Goal: Task Accomplishment & Management: Manage account settings

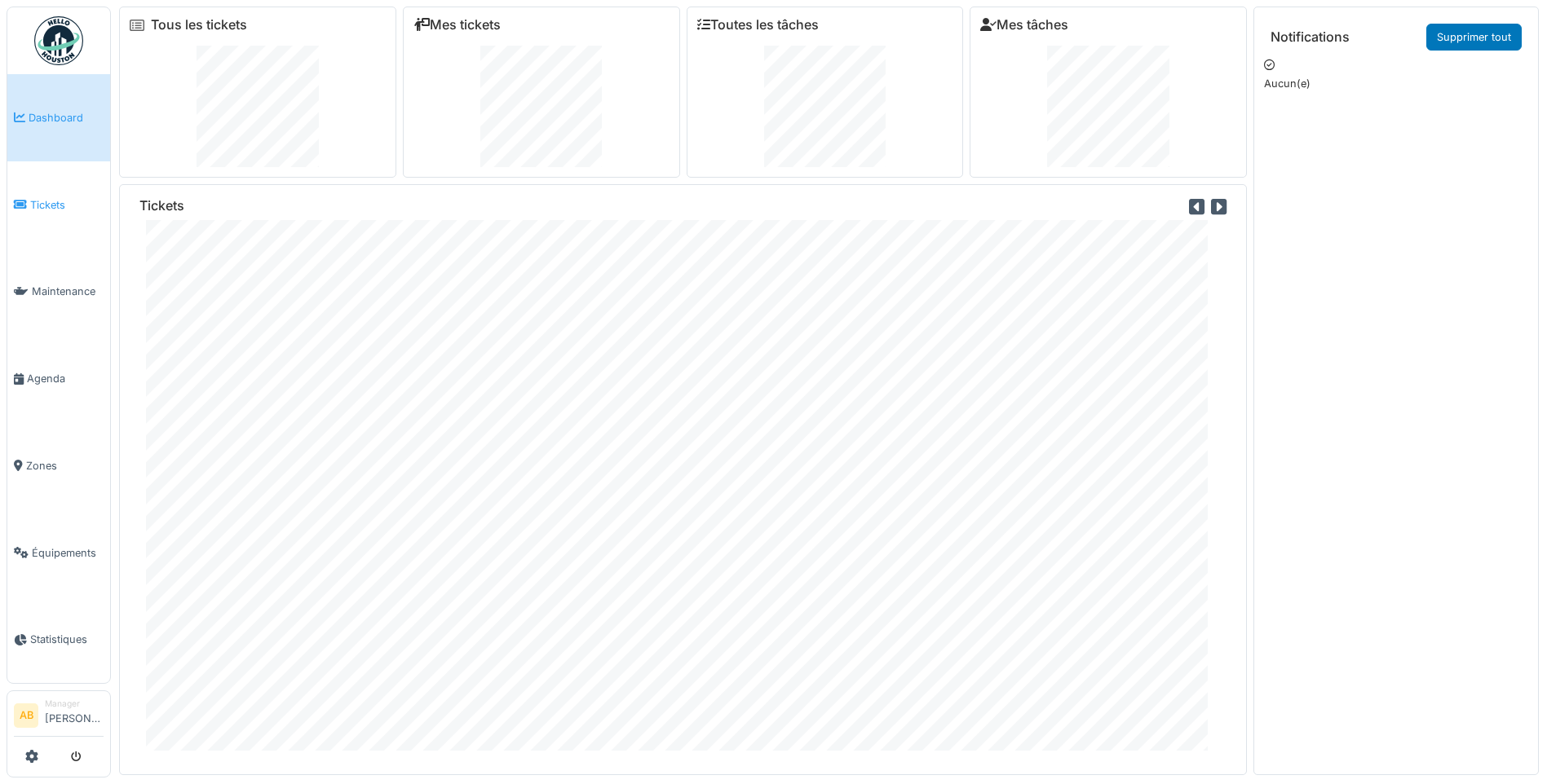
click at [37, 203] on span "Tickets" at bounding box center [66, 205] width 73 height 16
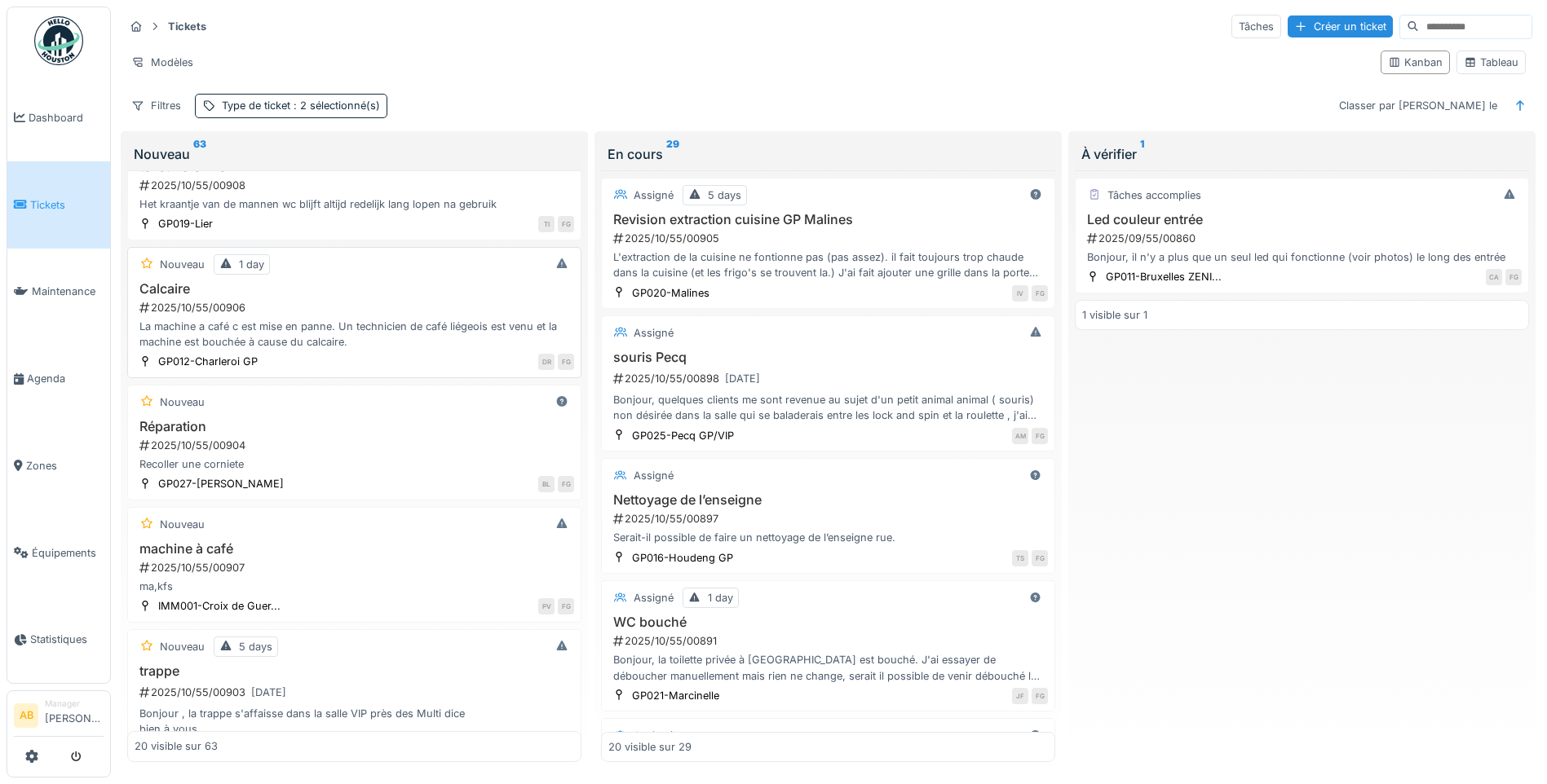
scroll to position [82, 0]
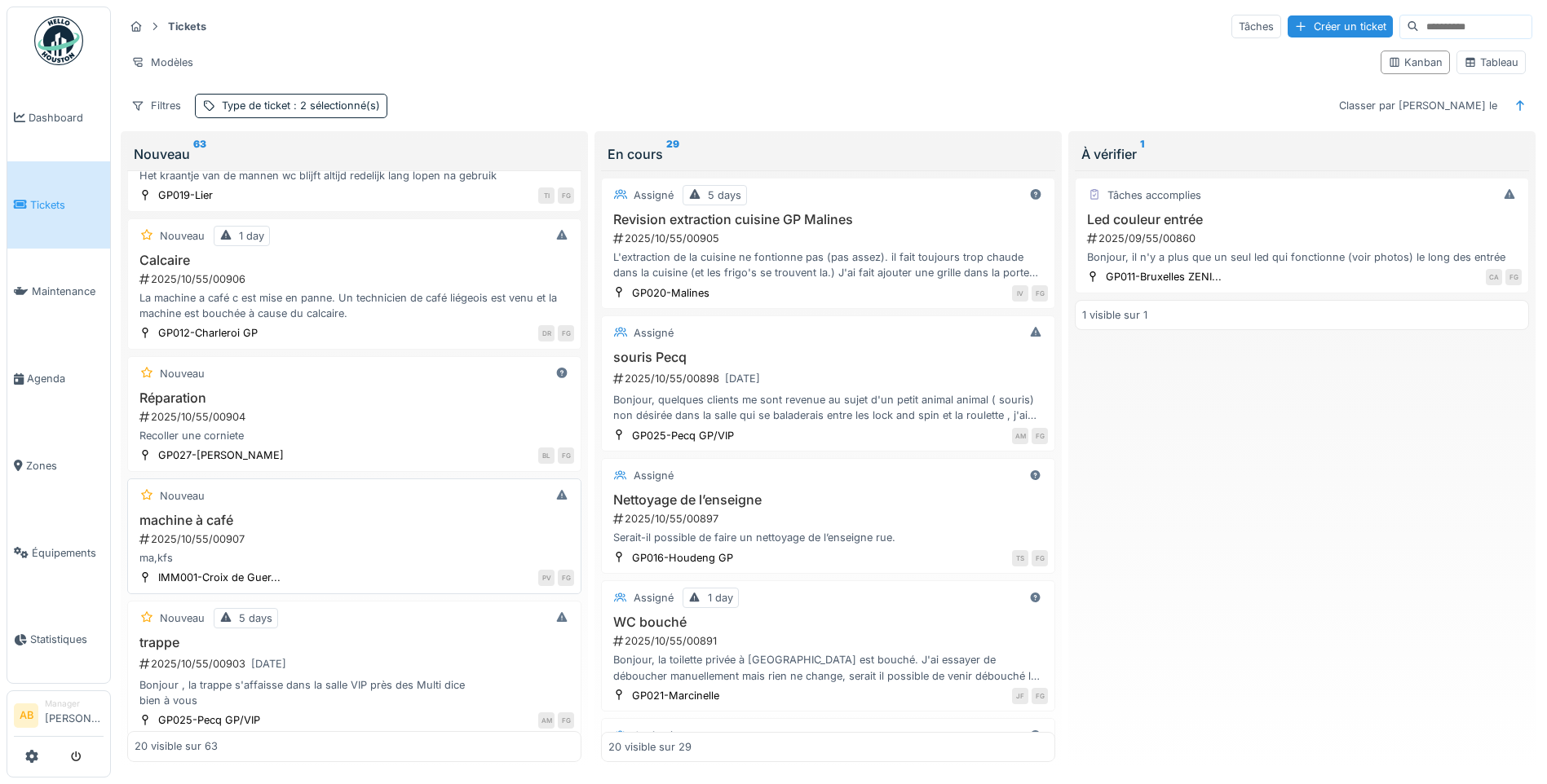
click at [406, 533] on div "2025/10/55/00907" at bounding box center [356, 539] width 436 height 16
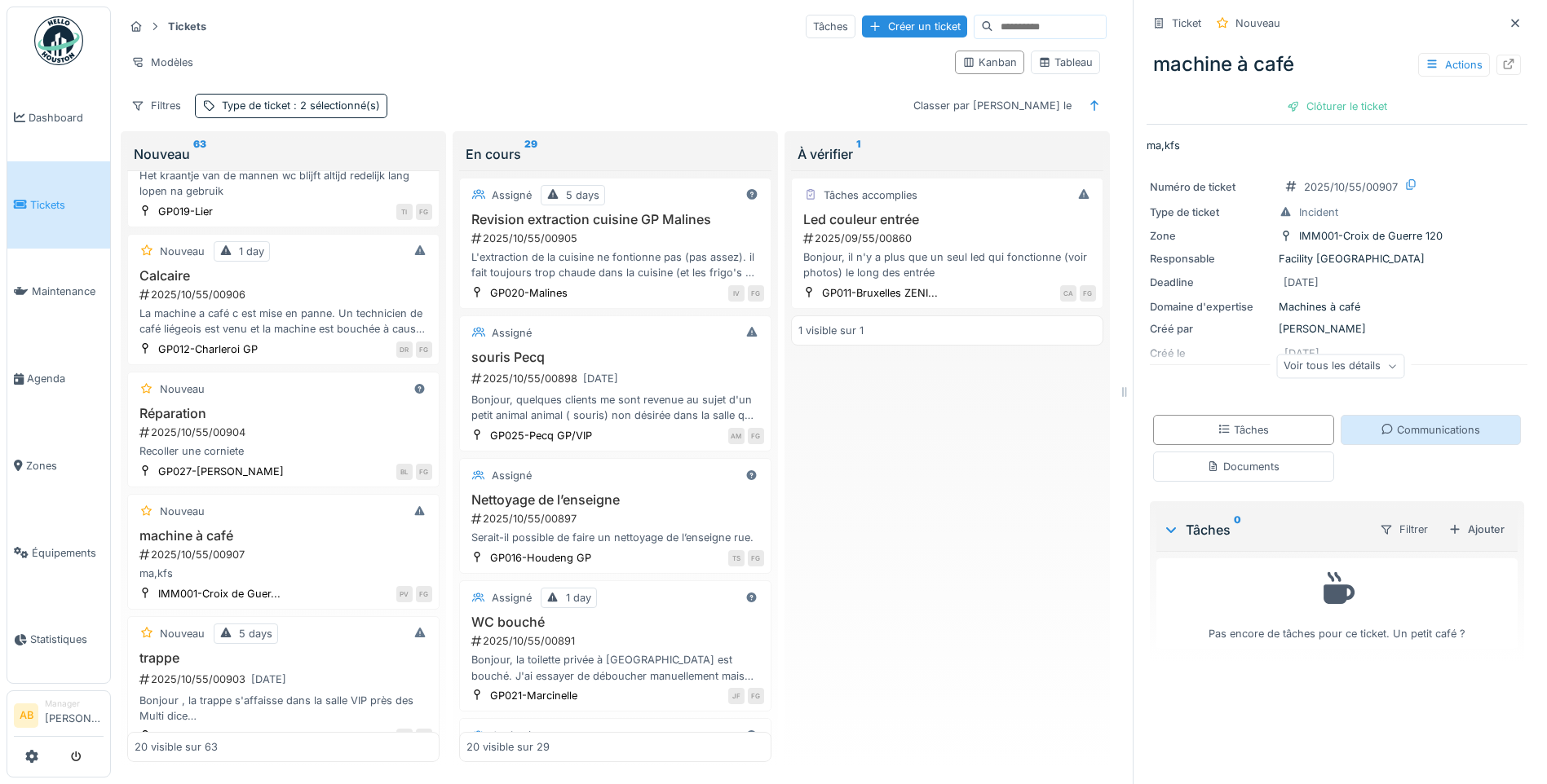
click at [1426, 434] on div "Communications" at bounding box center [1430, 430] width 100 height 16
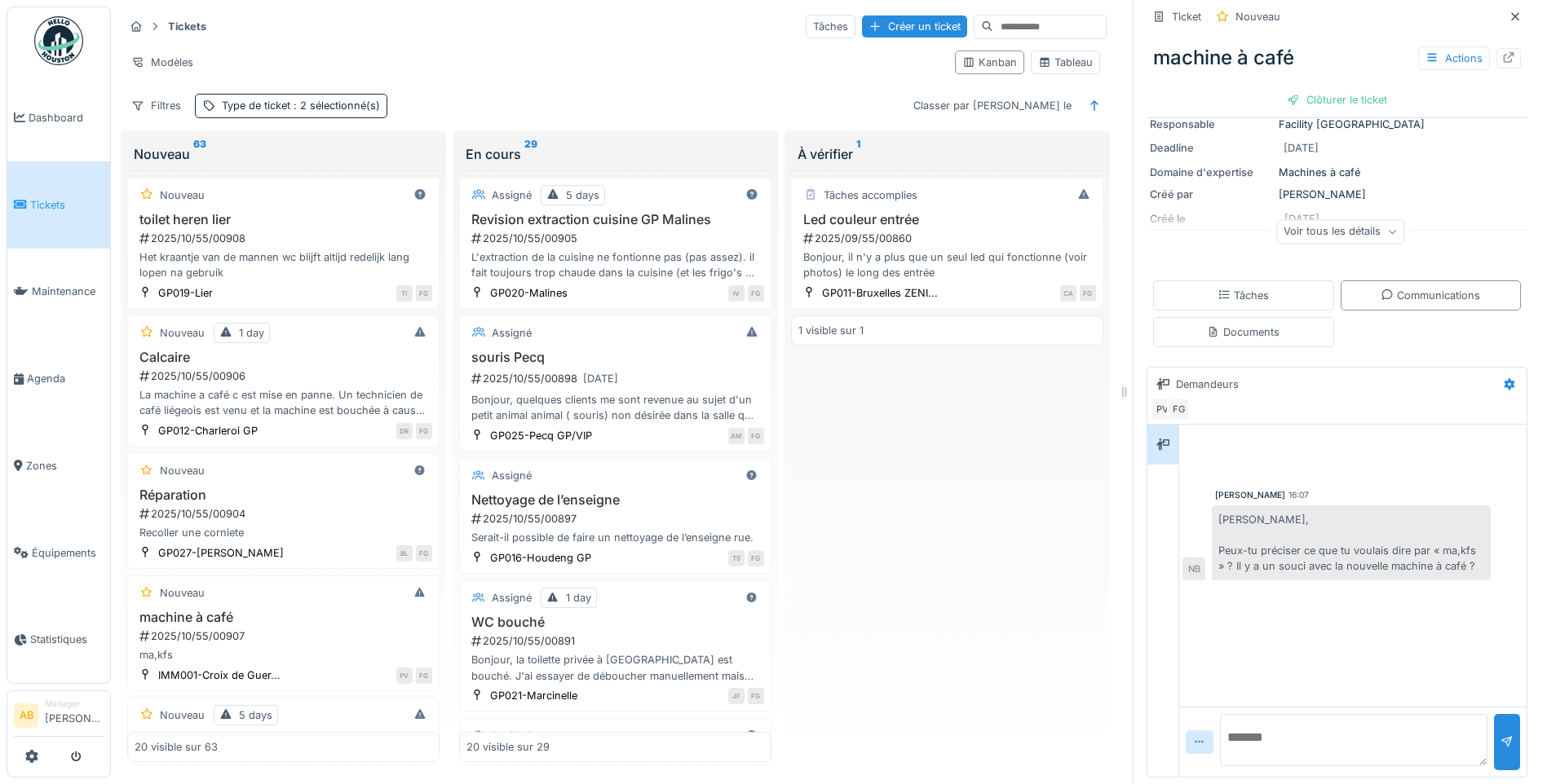
click at [50, 191] on link "Tickets" at bounding box center [58, 205] width 103 height 87
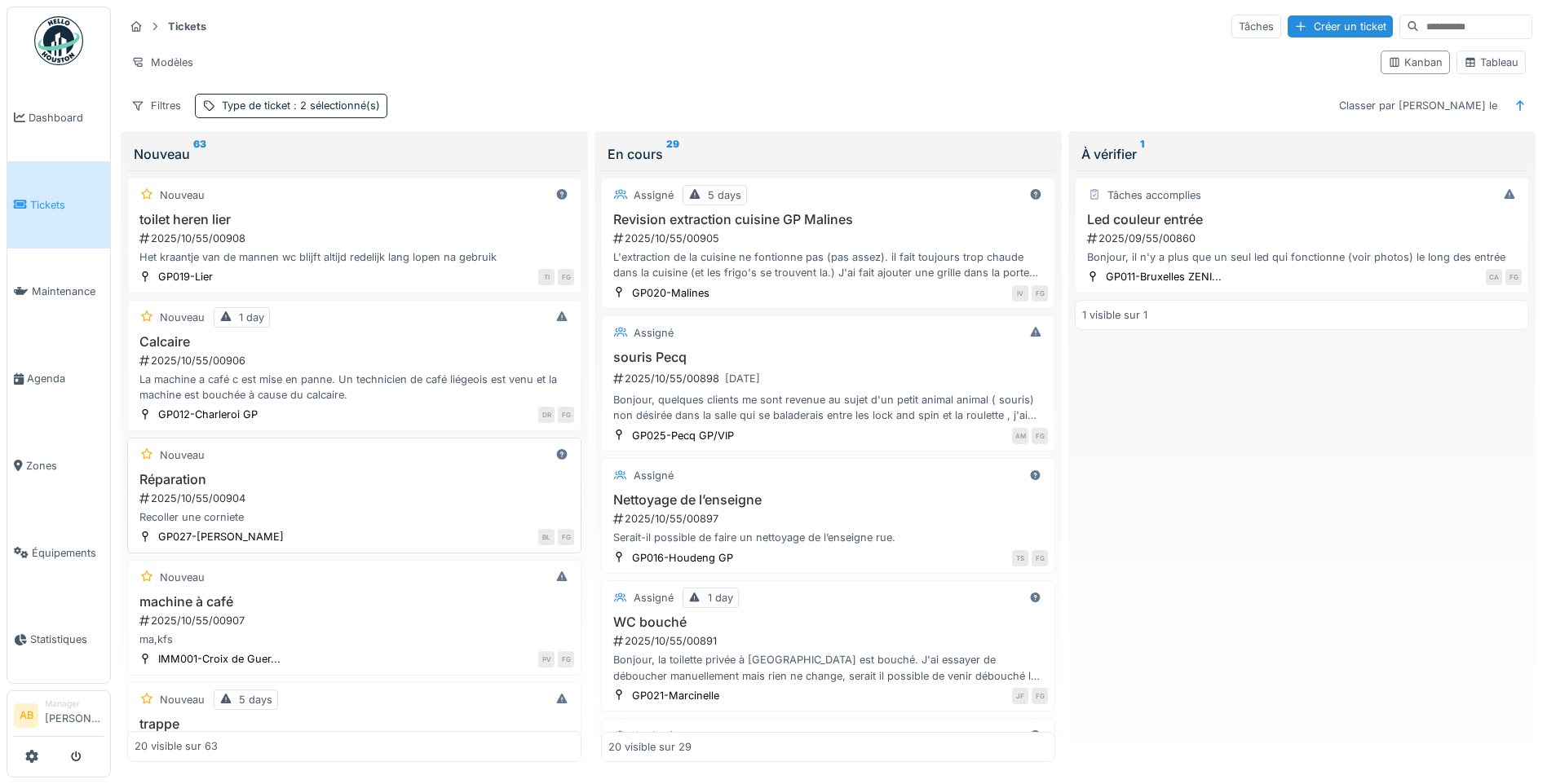
scroll to position [82, 0]
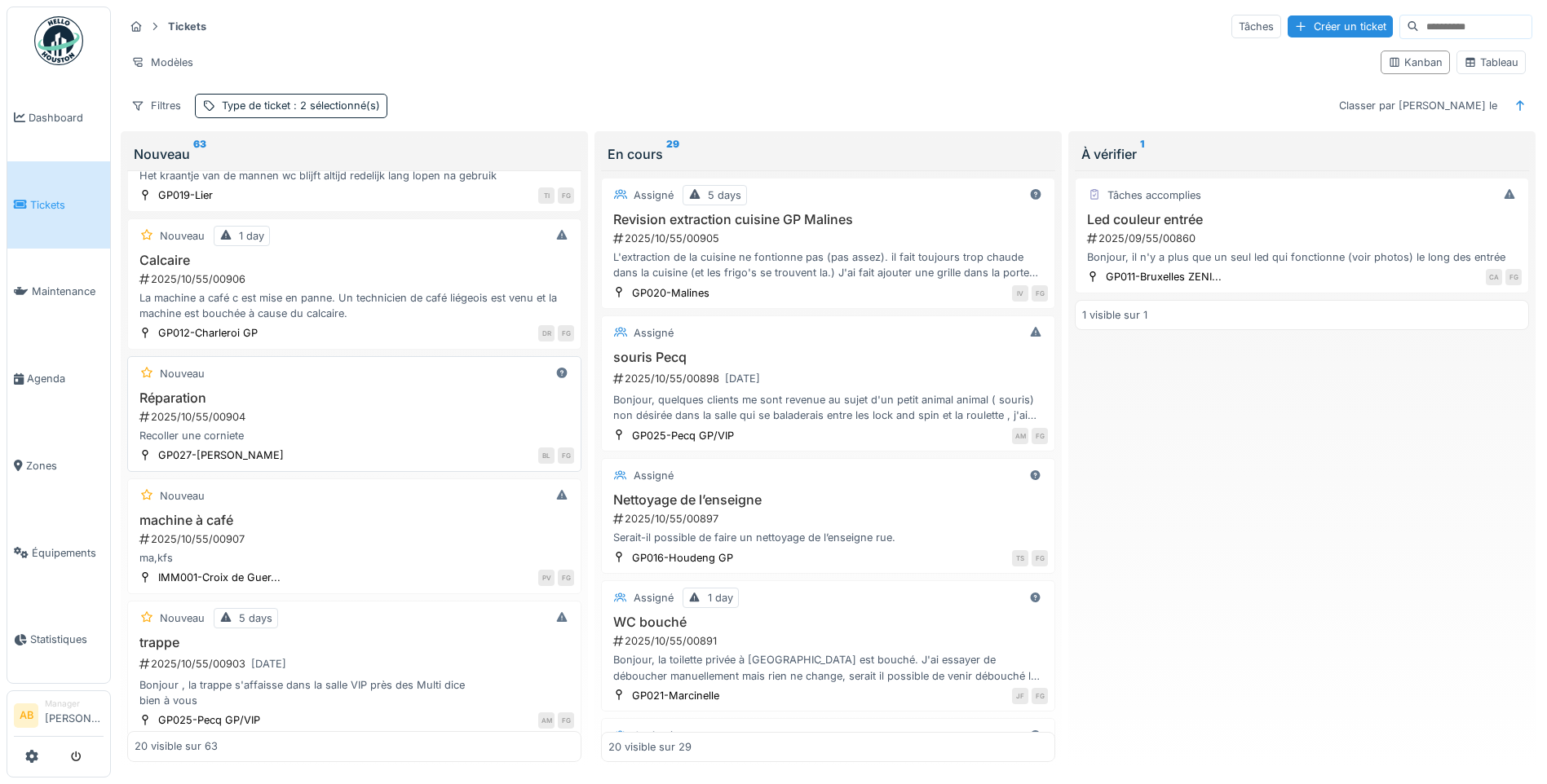
click at [329, 427] on div "Recoller une corniete" at bounding box center [355, 435] width 440 height 16
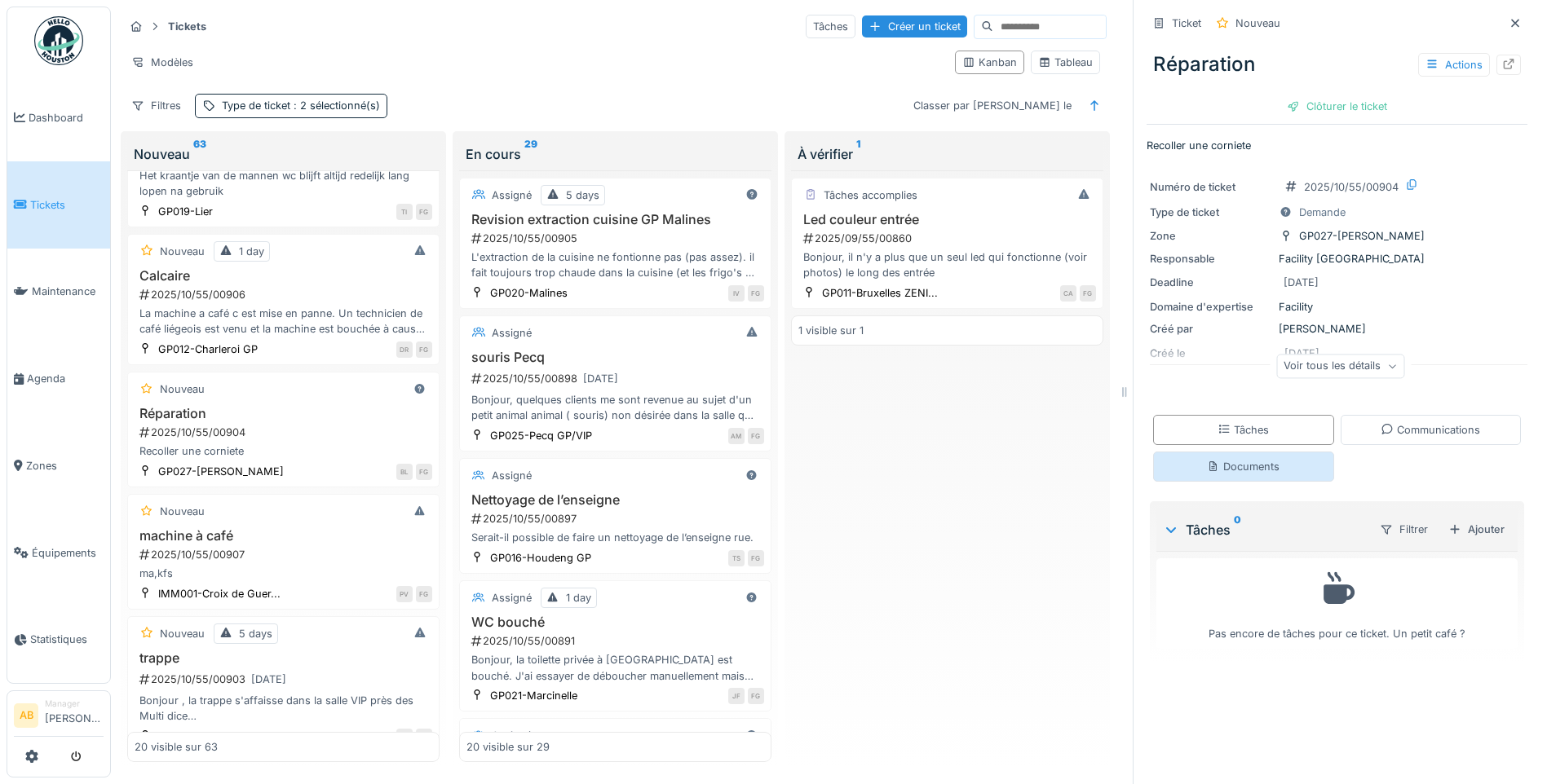
click at [1223, 465] on div "Documents" at bounding box center [1242, 466] width 73 height 16
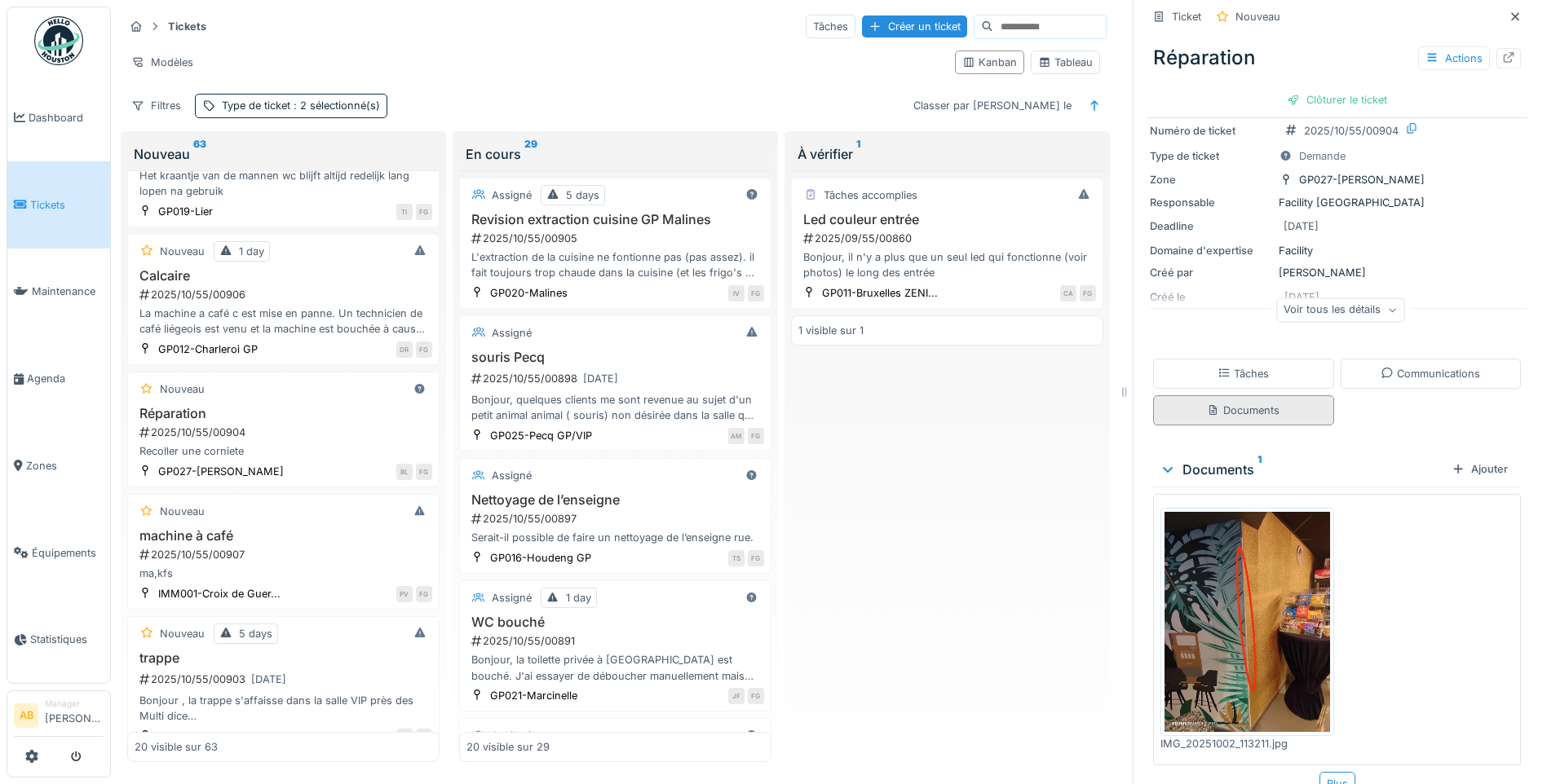
scroll to position [82, 0]
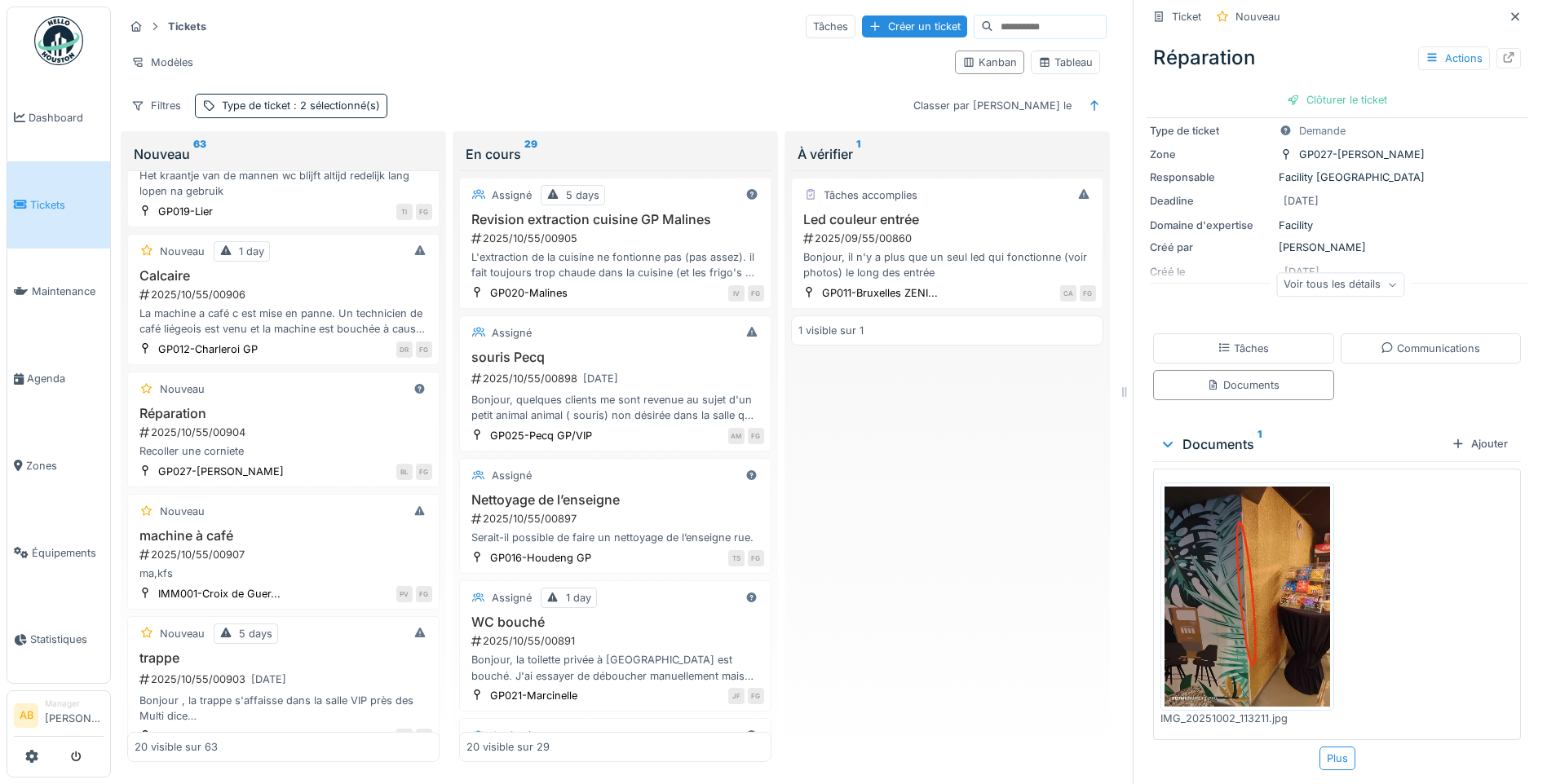
click at [1229, 515] on img at bounding box center [1247, 596] width 166 height 220
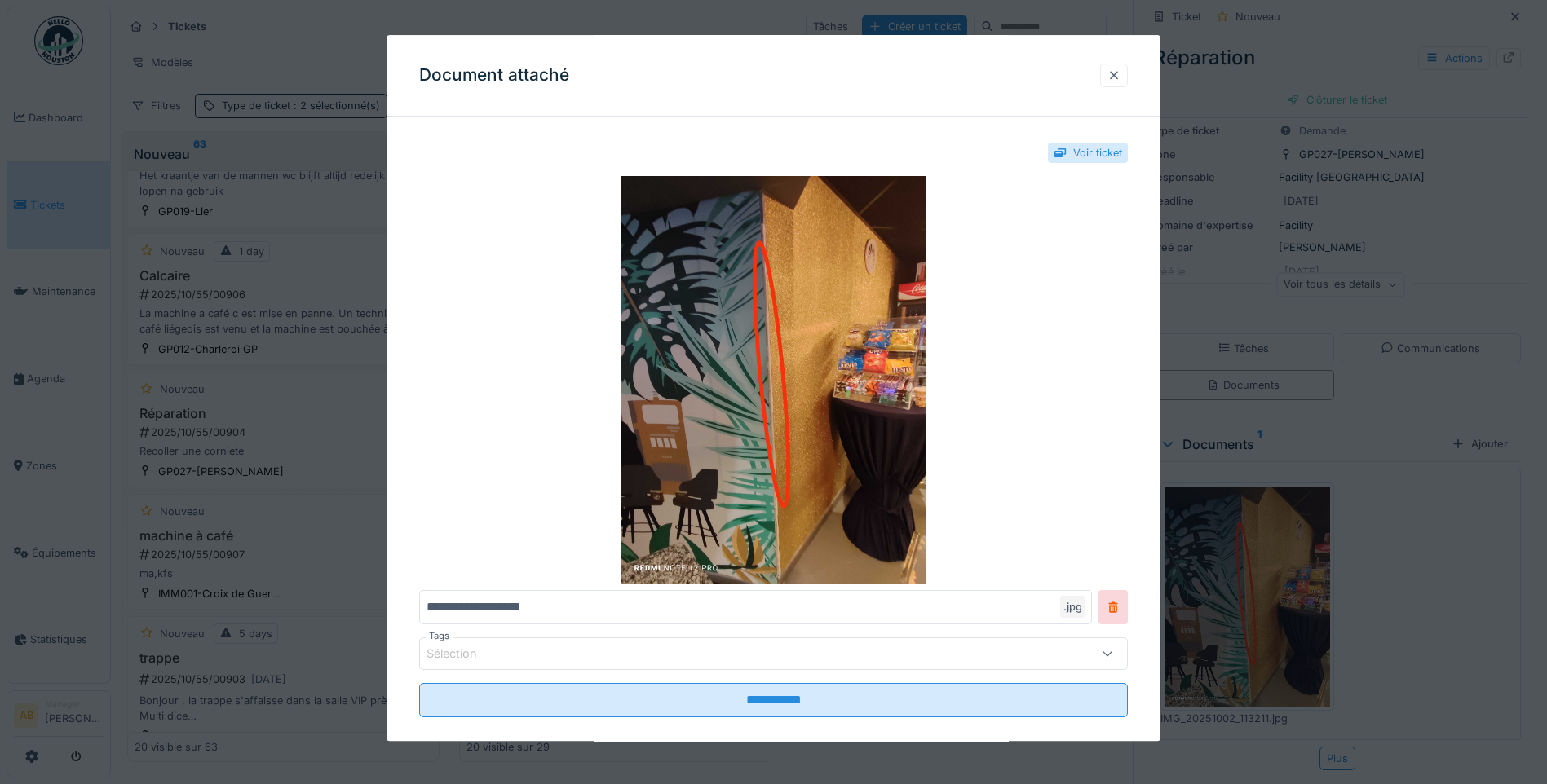
click at [1127, 73] on div at bounding box center [1114, 76] width 28 height 24
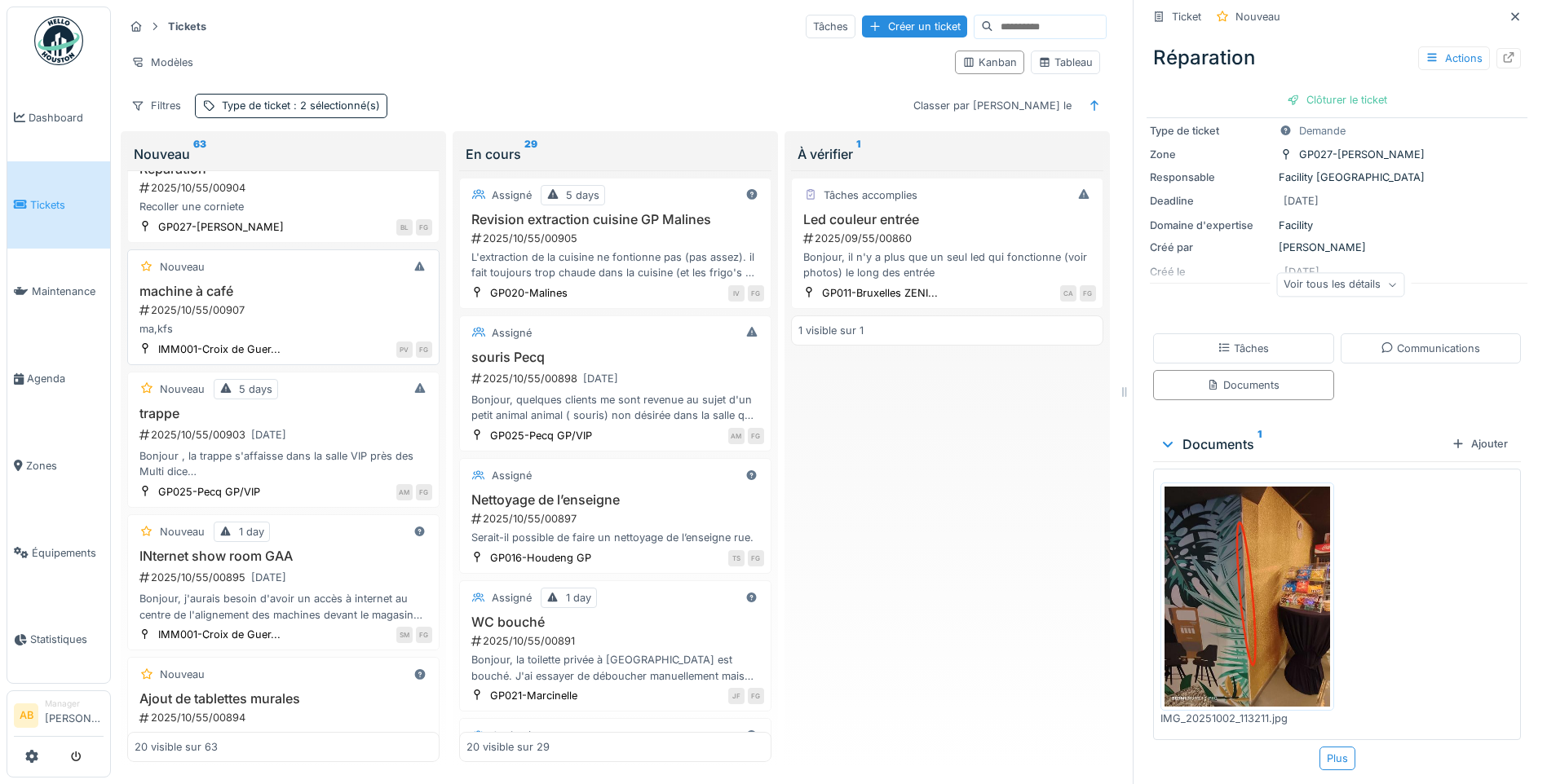
scroll to position [245, 0]
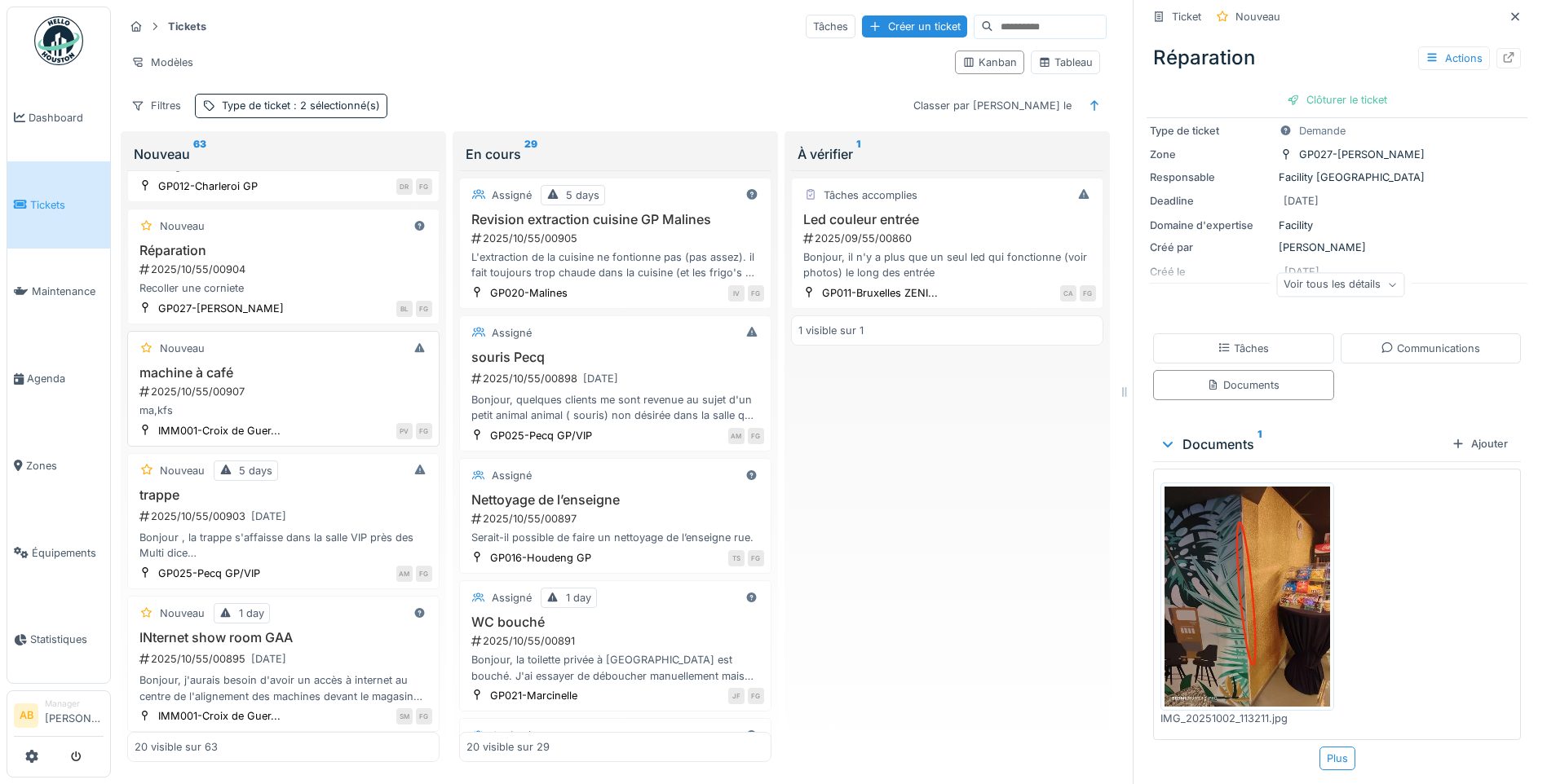
click at [291, 402] on div "ma,kfs" at bounding box center [284, 410] width 298 height 16
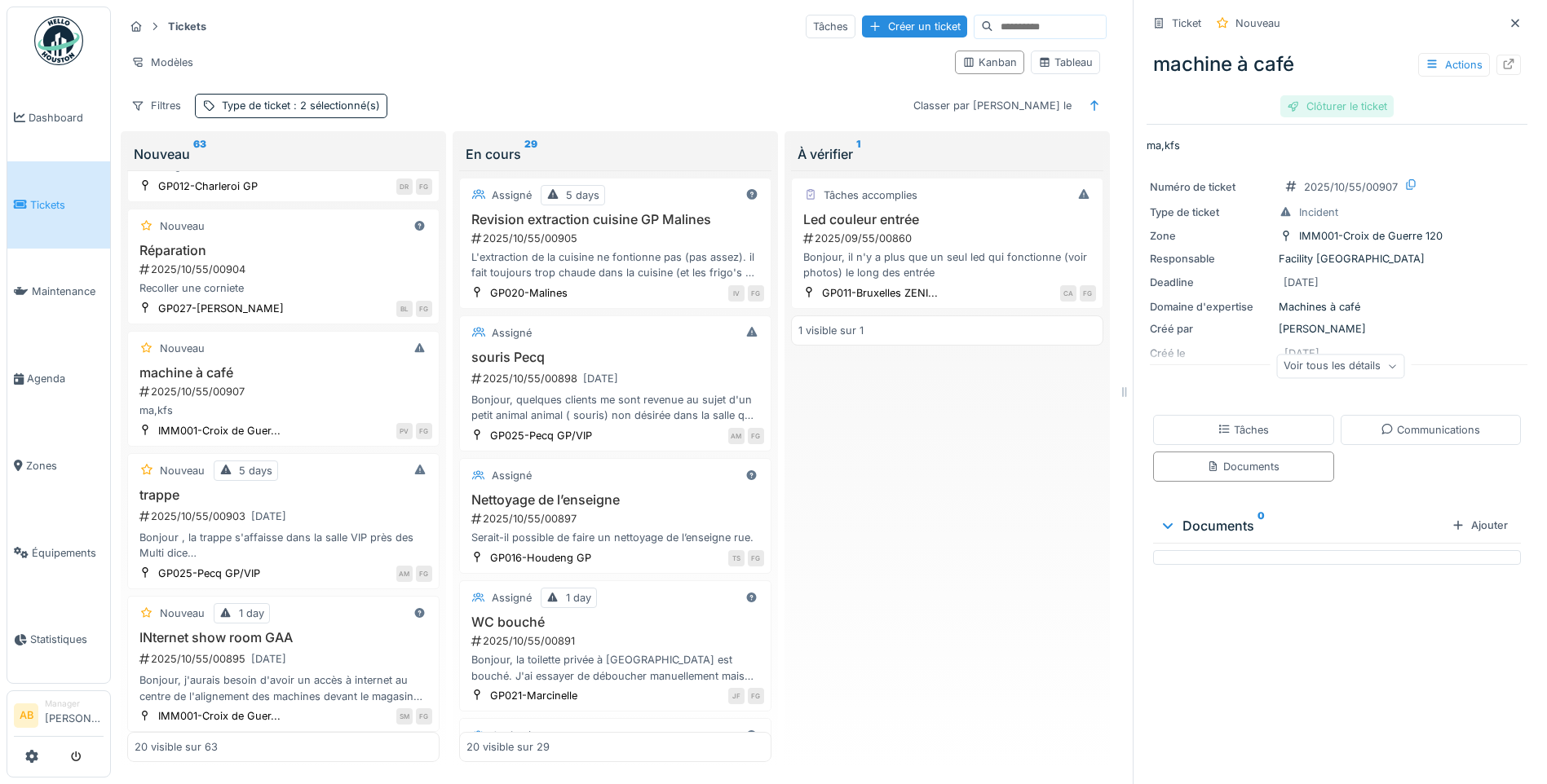
click at [1339, 95] on div "Clôturer le ticket" at bounding box center [1336, 106] width 113 height 22
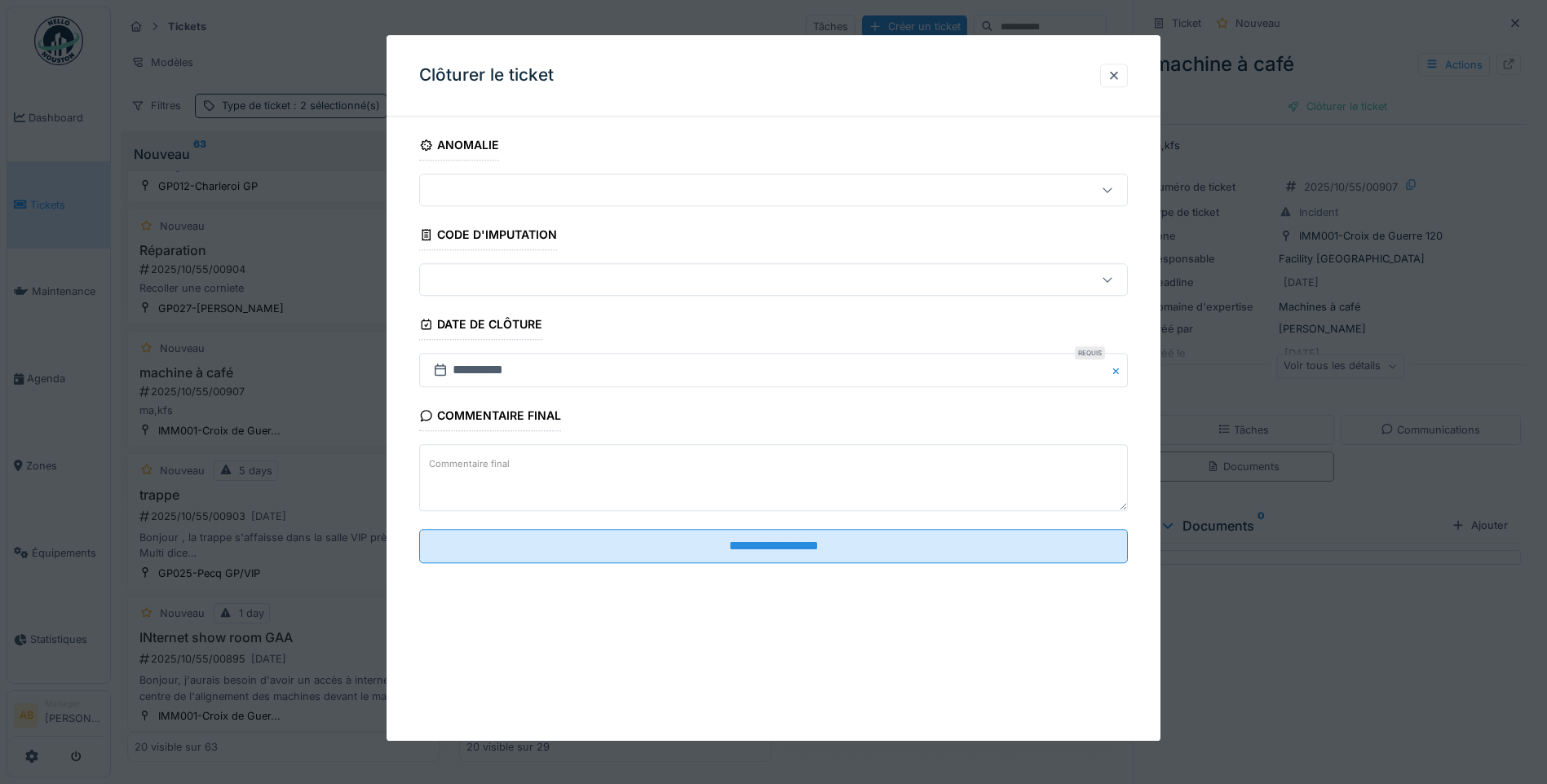
click at [636, 475] on textarea "Commentaire final" at bounding box center [773, 477] width 709 height 67
type textarea "*"
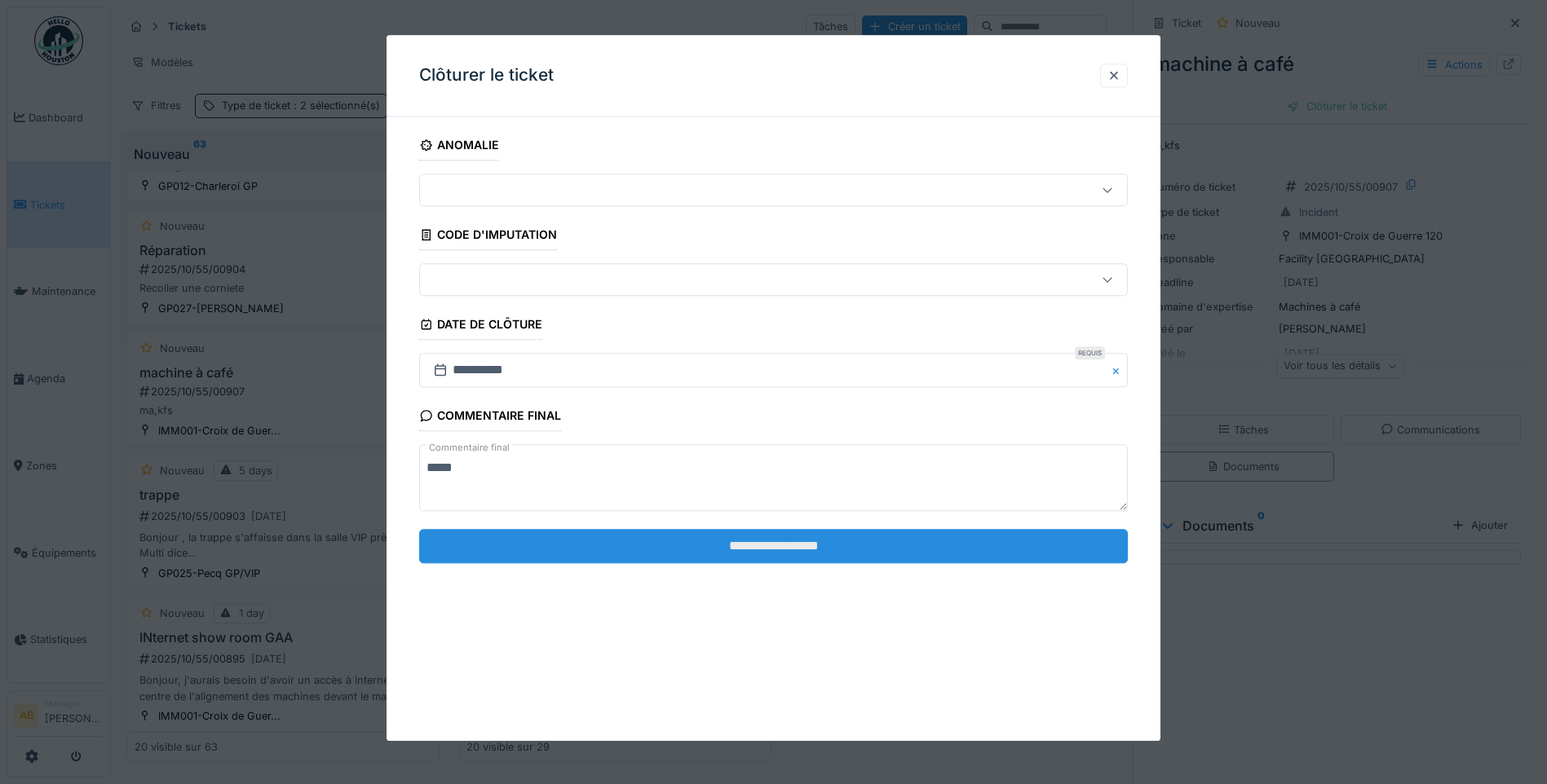
type textarea "****"
click at [707, 546] on input "**********" at bounding box center [773, 545] width 709 height 34
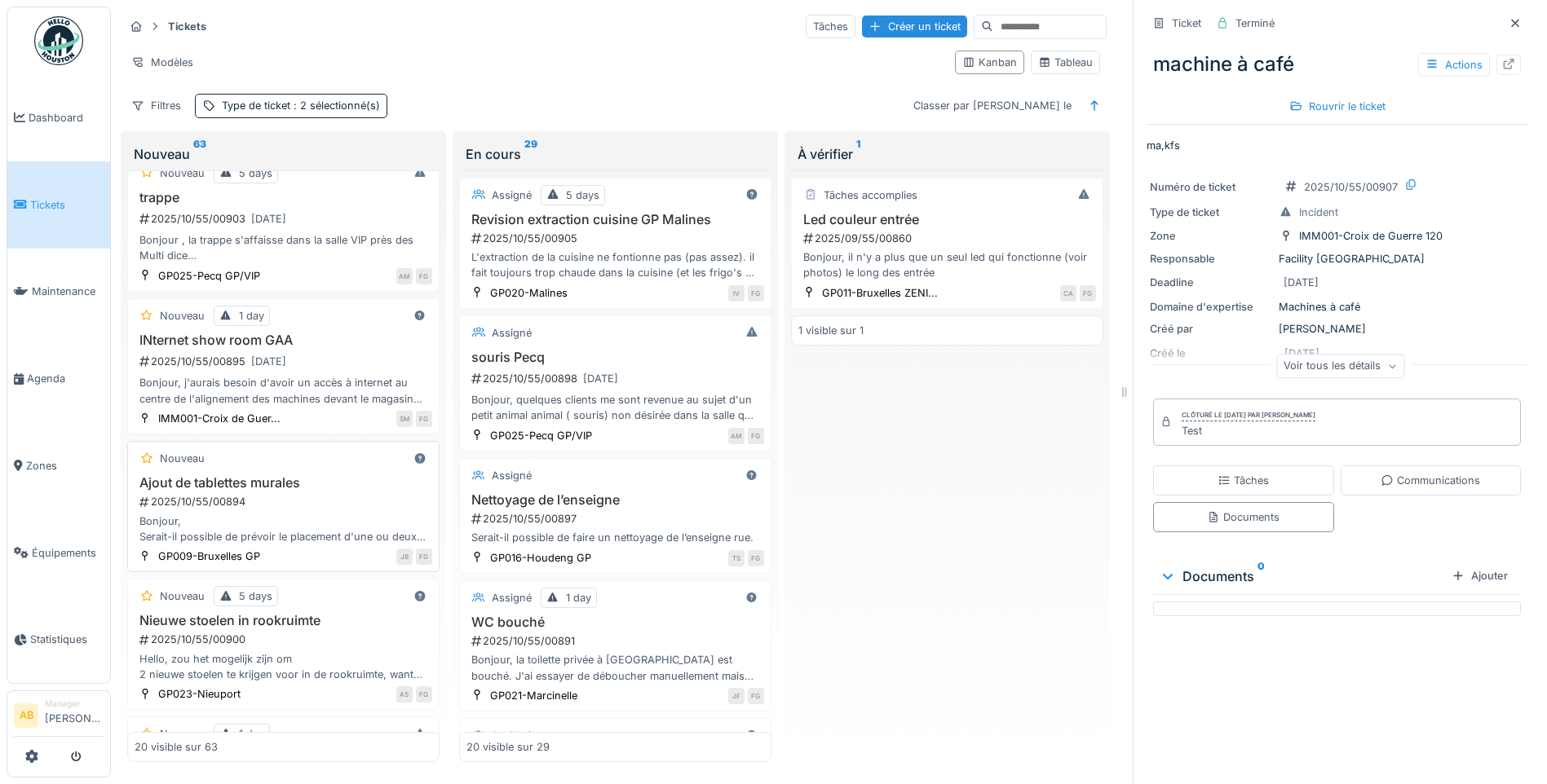
scroll to position [570, 0]
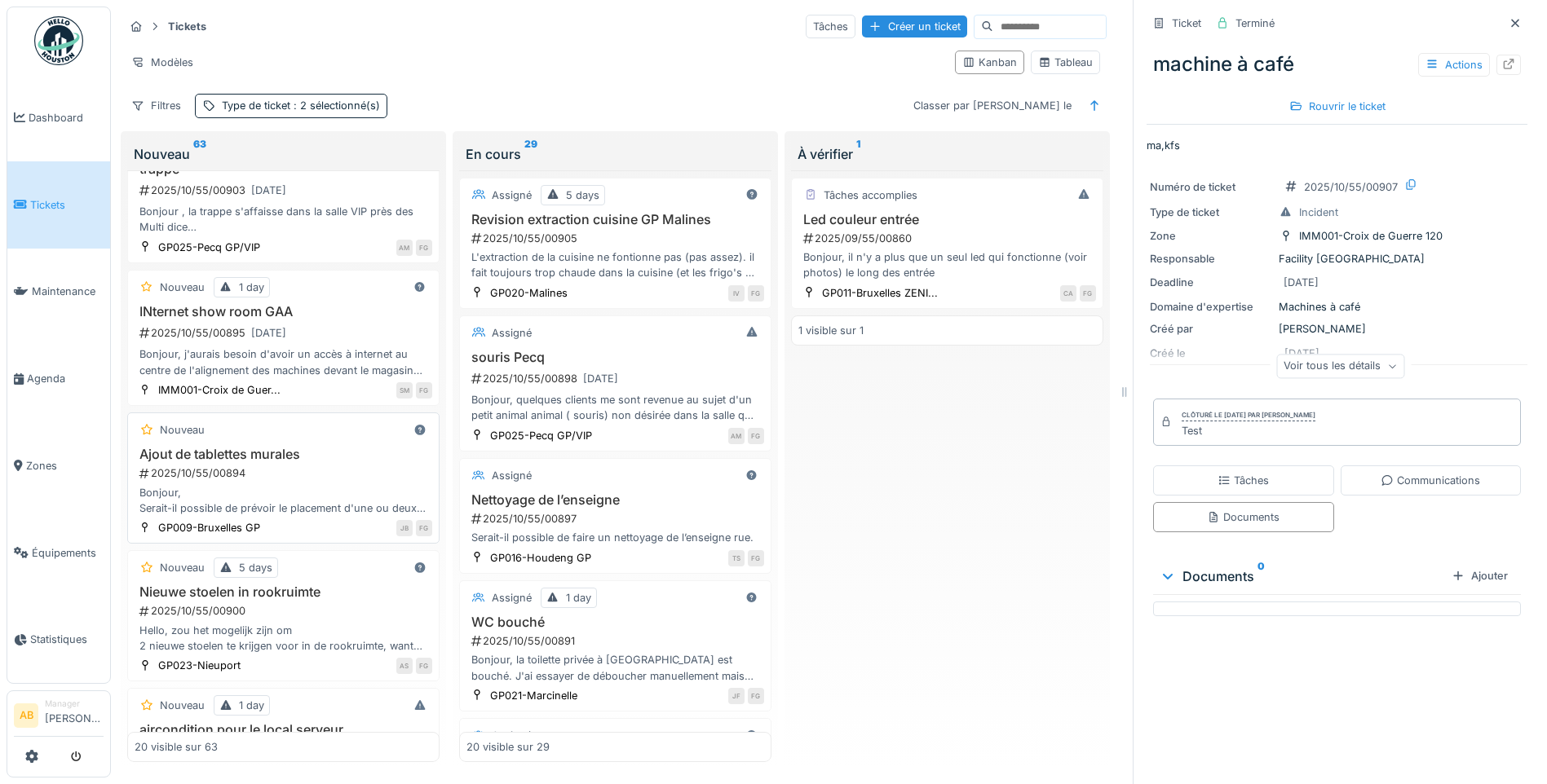
click at [340, 567] on div "Nouveau 5 days Nieuwe stoelen in rookruimte 2025/10/55/00900 Hello, zou het mog…" at bounding box center [283, 615] width 312 height 131
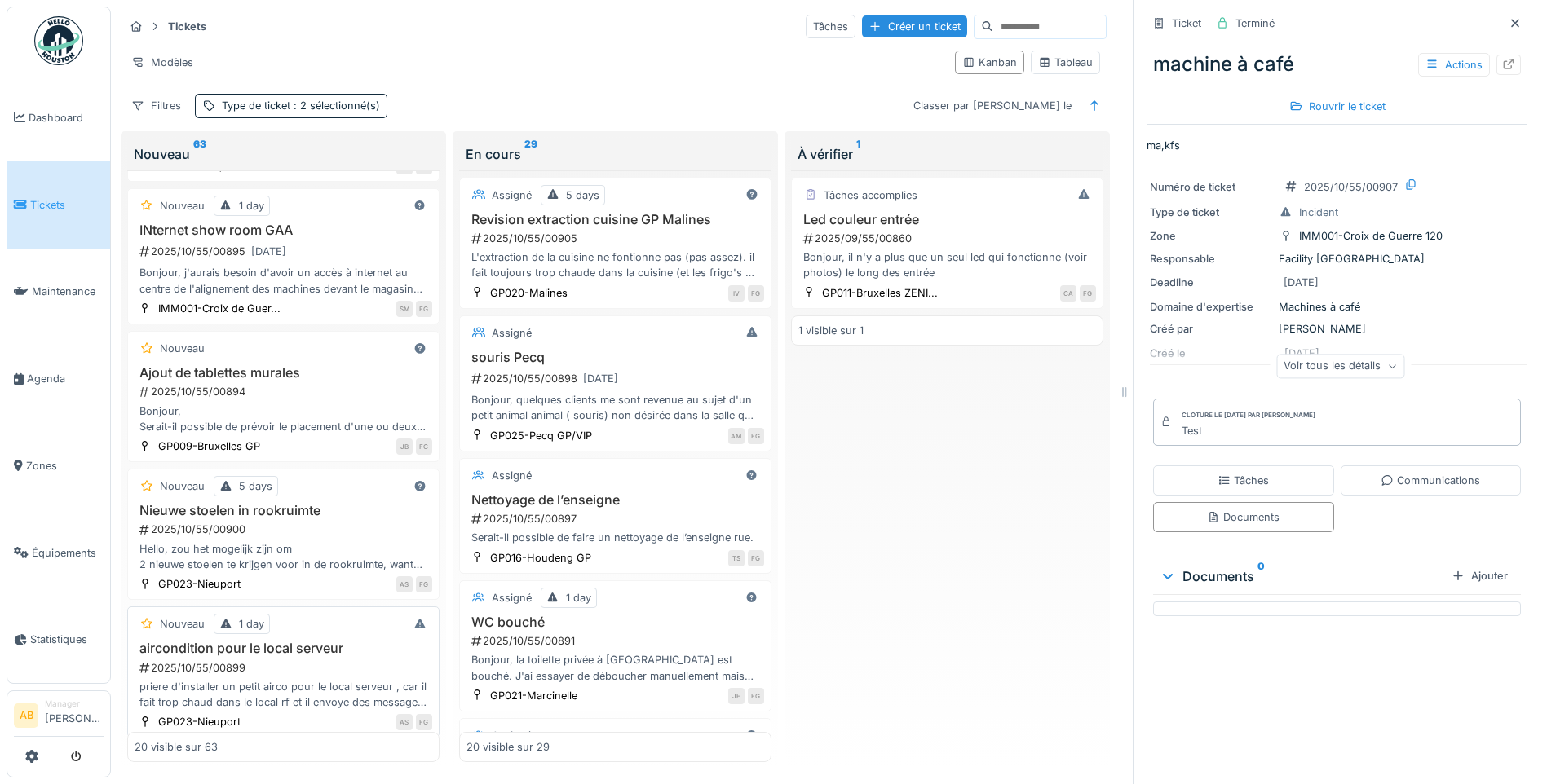
click at [341, 640] on h3 "aircondition pour le local serveur" at bounding box center [284, 648] width 298 height 16
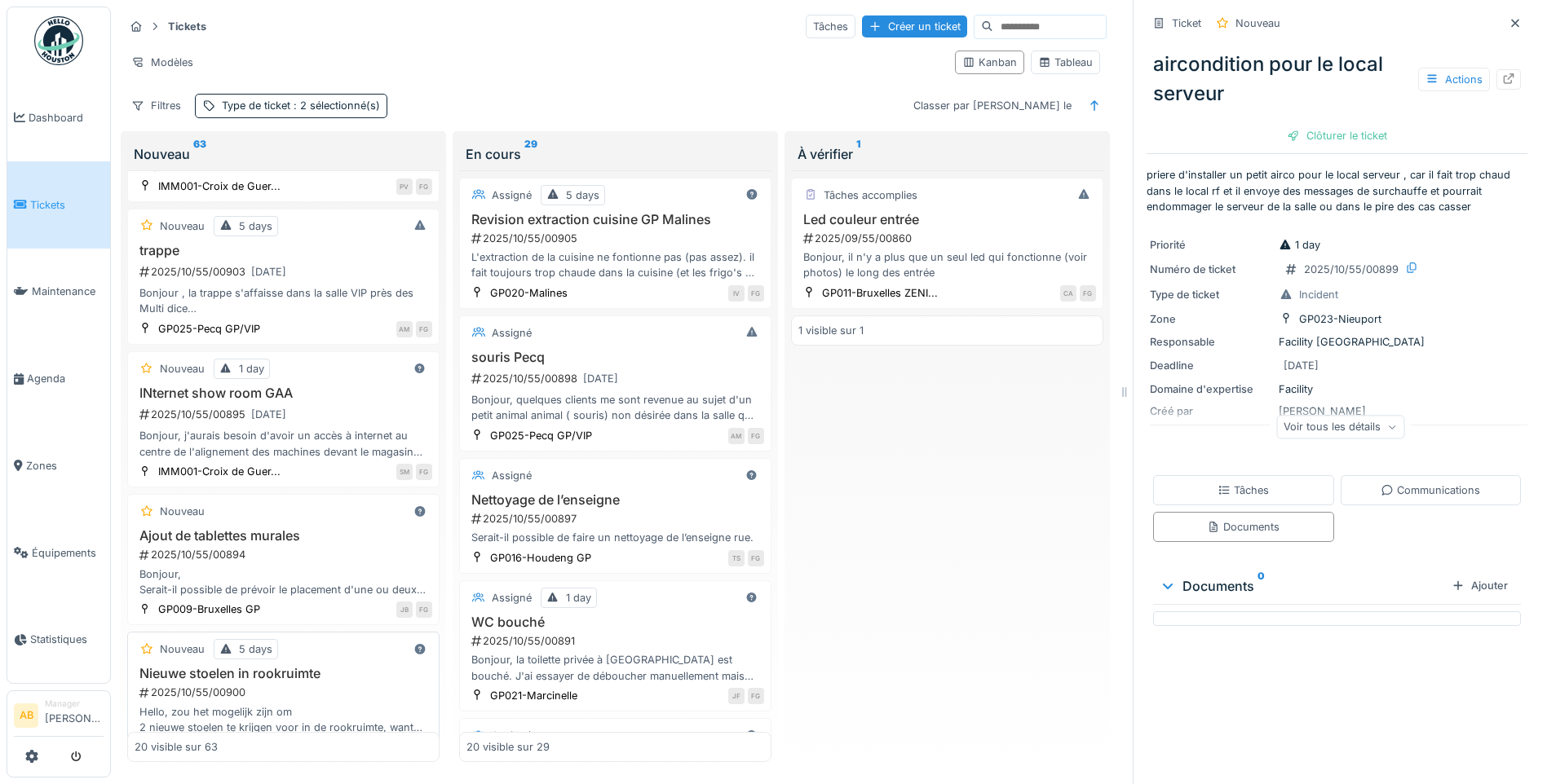
scroll to position [407, 0]
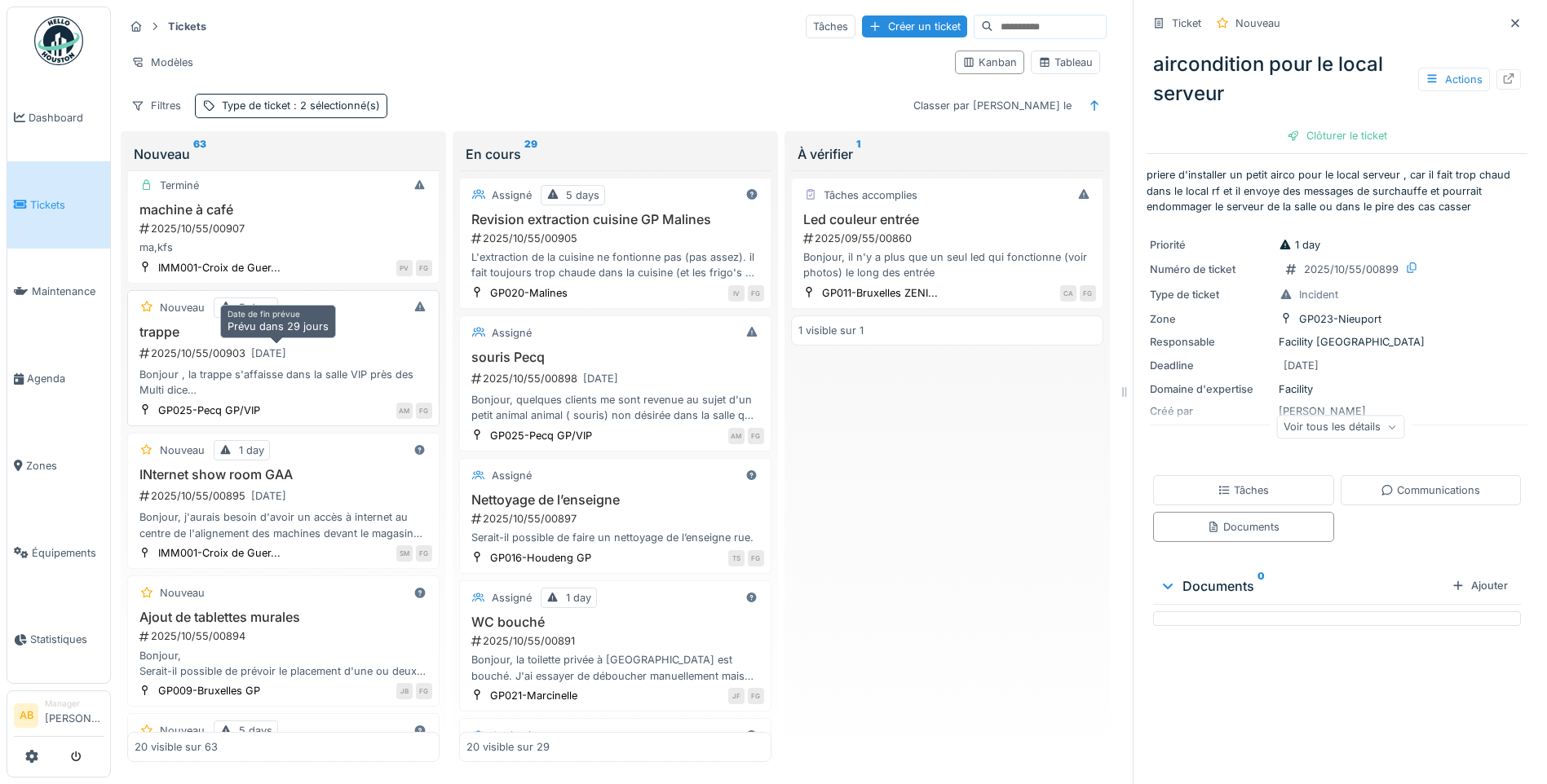
click at [277, 347] on div "31/10/2025" at bounding box center [268, 354] width 35 height 16
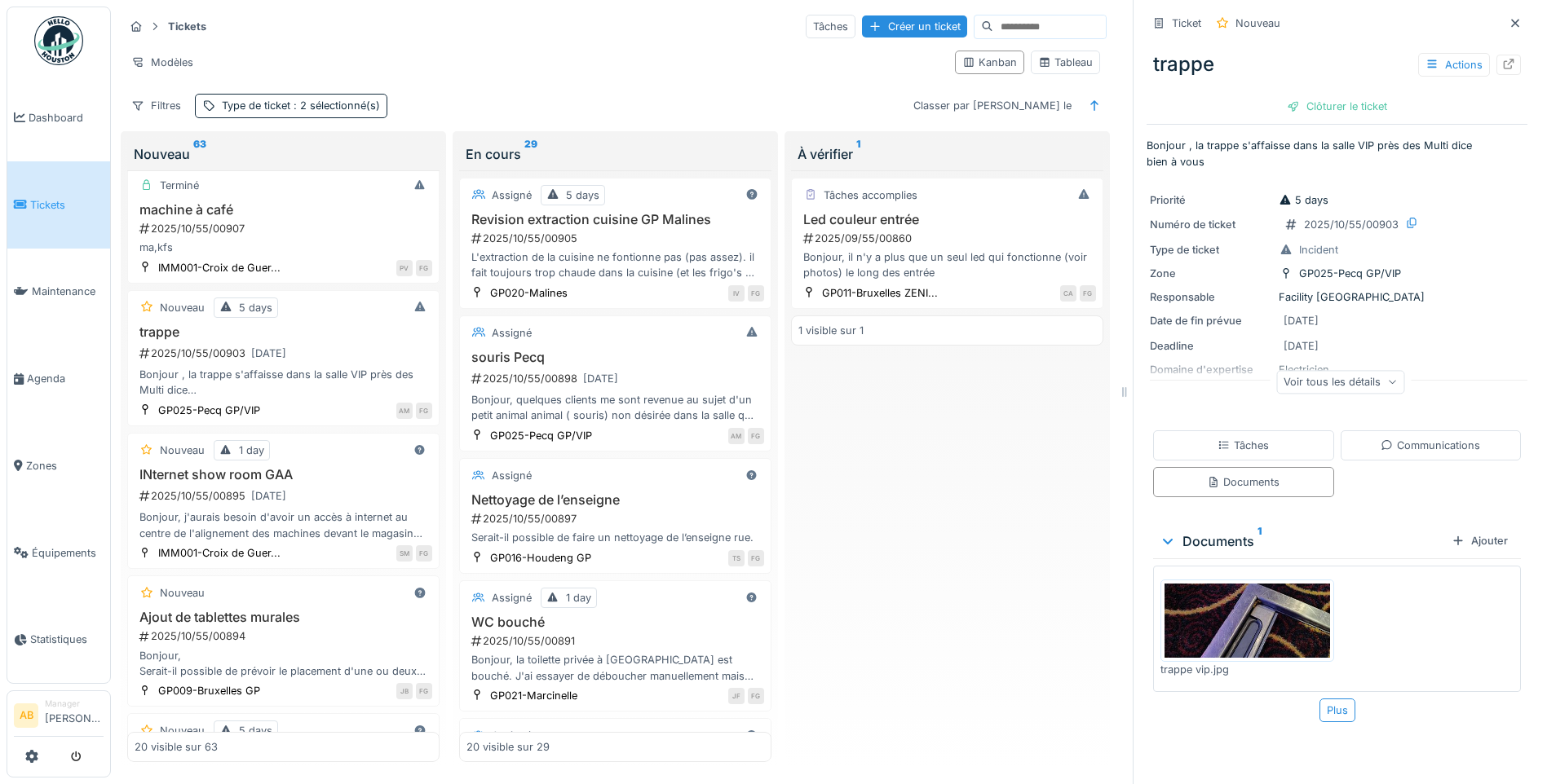
click at [1260, 614] on img at bounding box center [1247, 620] width 166 height 74
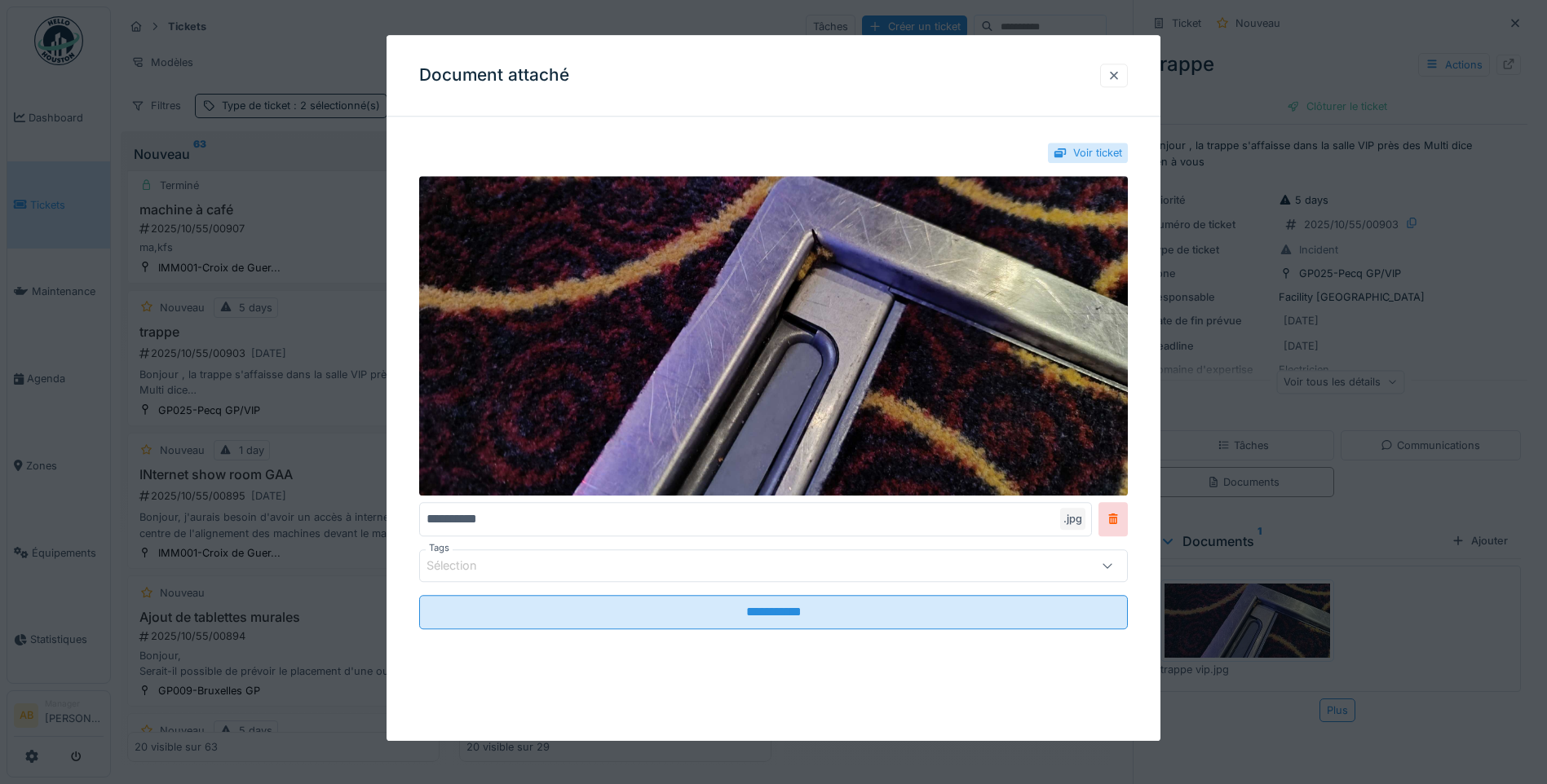
click at [1120, 81] on div at bounding box center [1113, 76] width 13 height 16
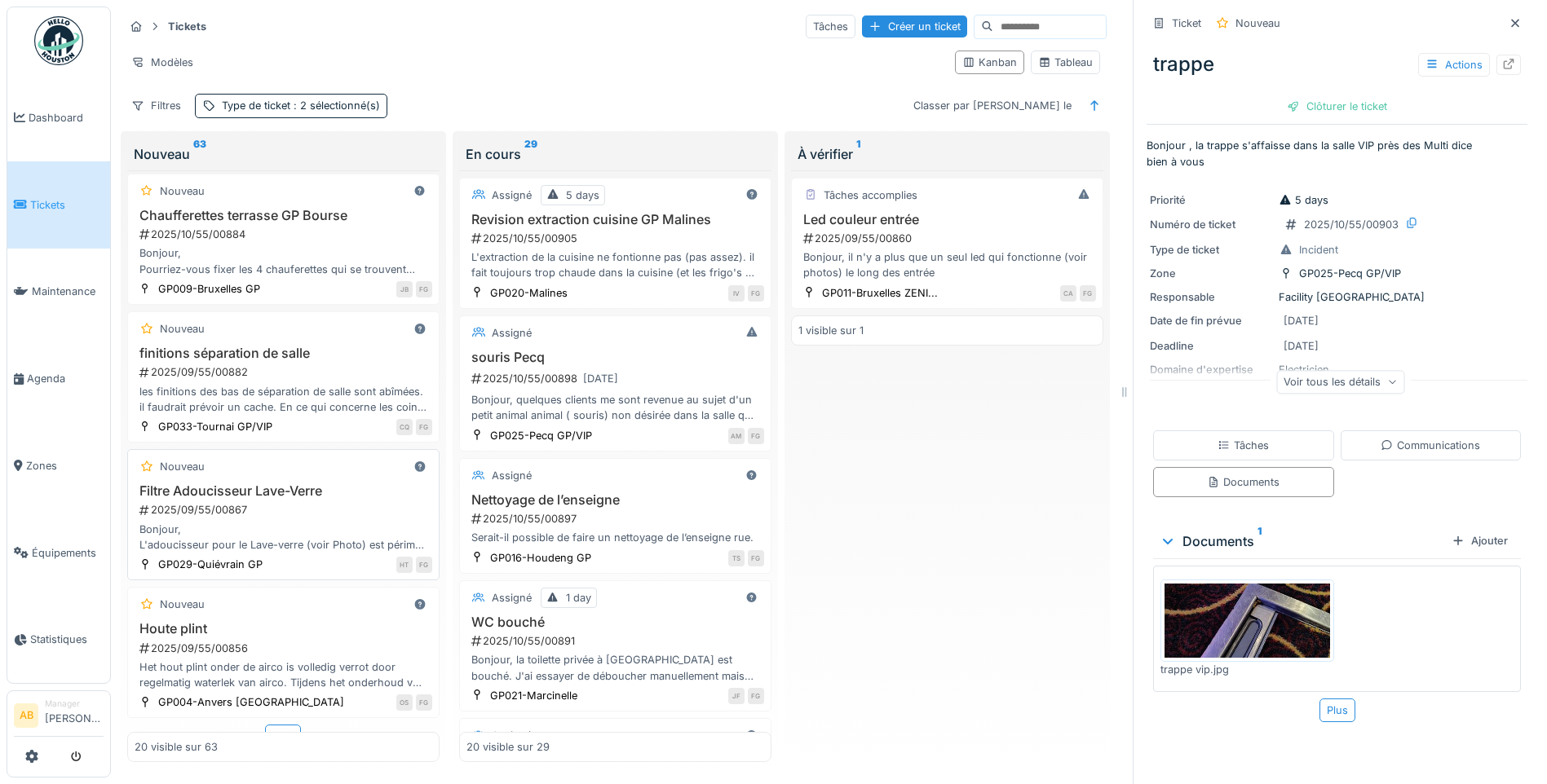
scroll to position [2173, 0]
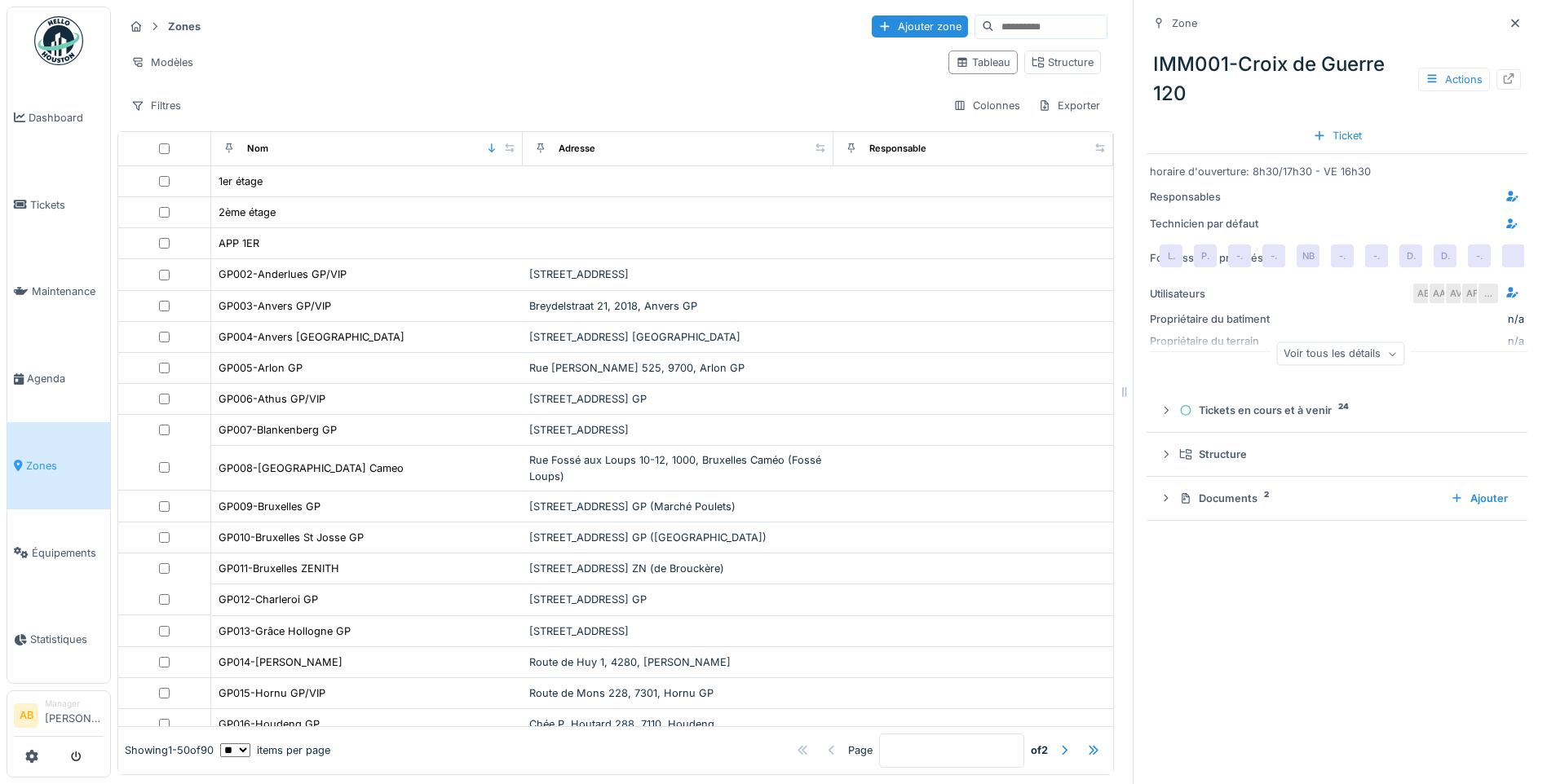
scroll to position [1023, 0]
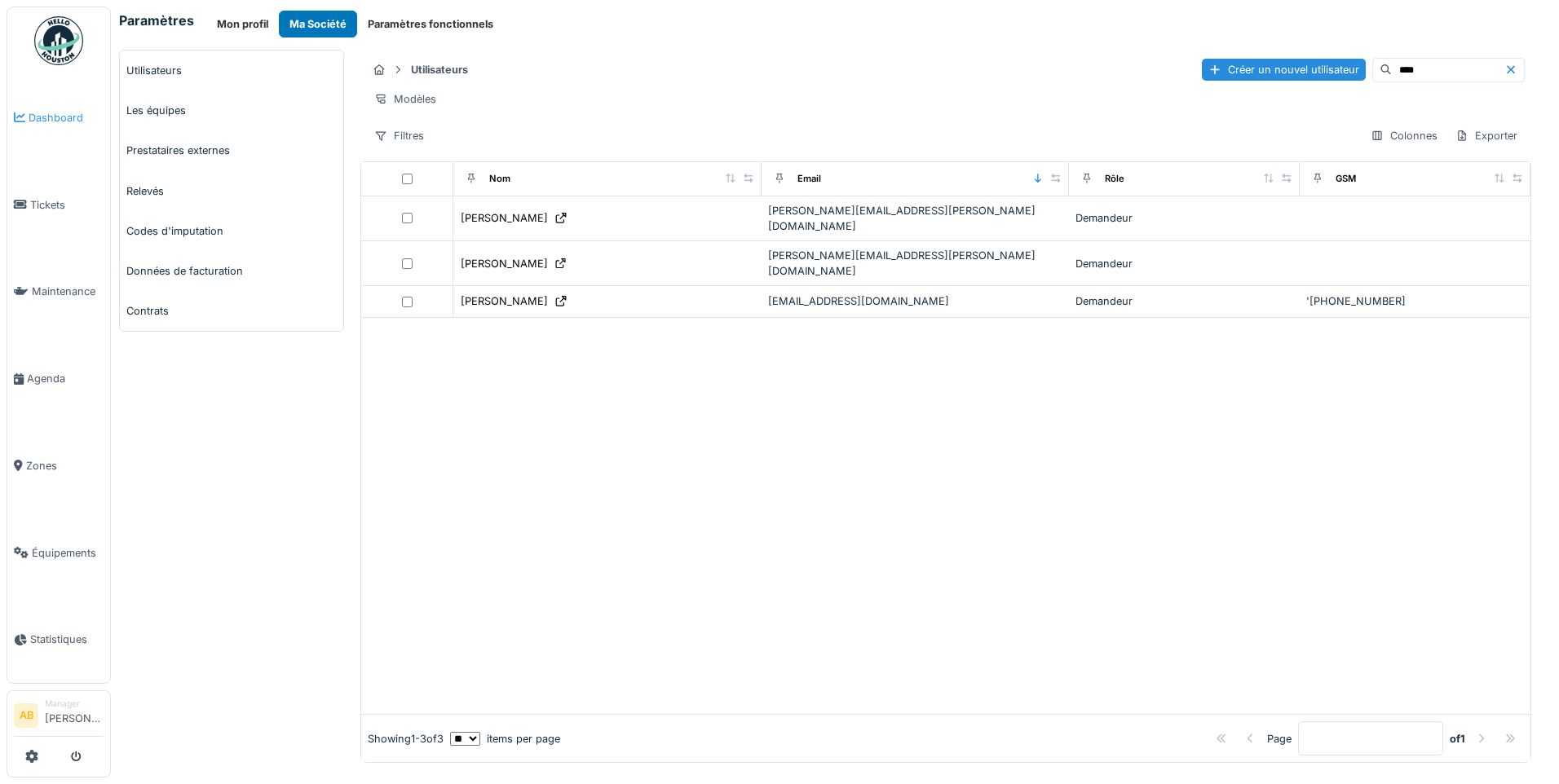
click at [45, 114] on span "Dashboard" at bounding box center [66, 118] width 75 height 16
